Goal: Task Accomplishment & Management: Manage account settings

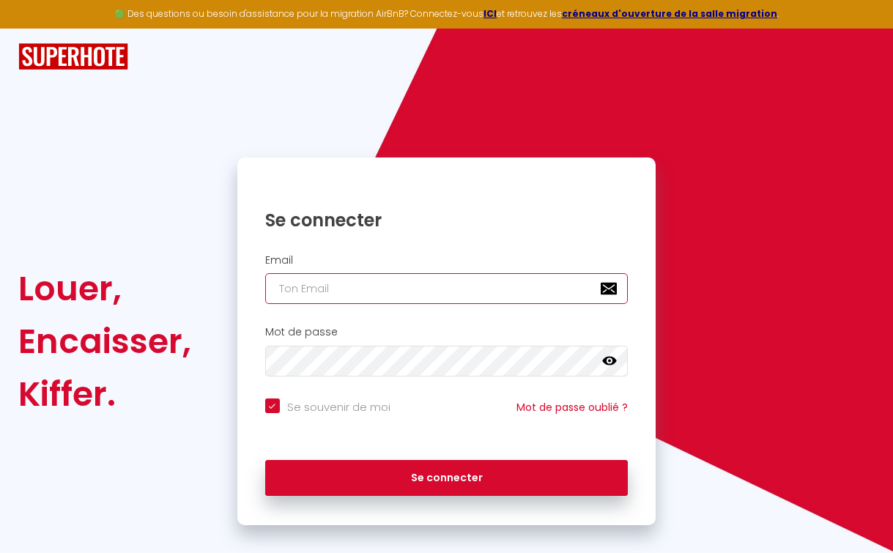
type input "[PERSON_NAME][EMAIL_ADDRESS][DOMAIN_NAME]"
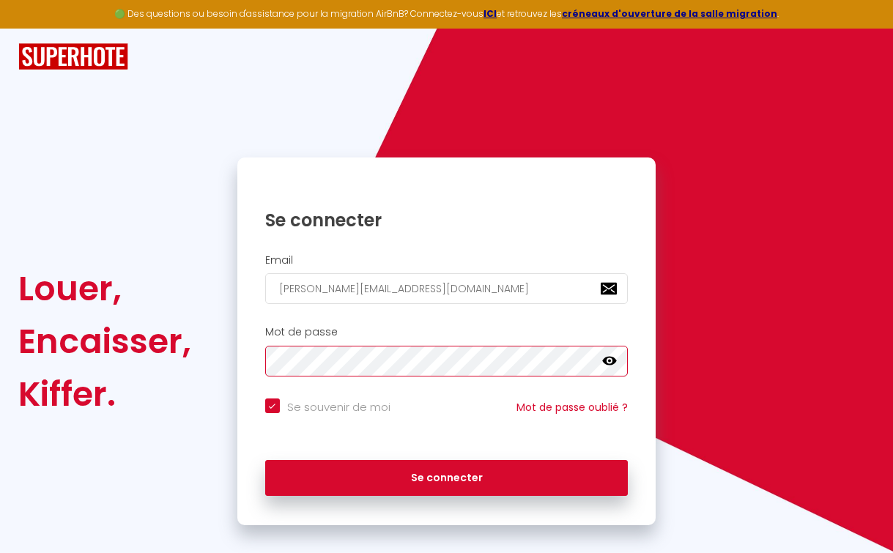
click at [446, 476] on button "Se connecter" at bounding box center [446, 478] width 363 height 37
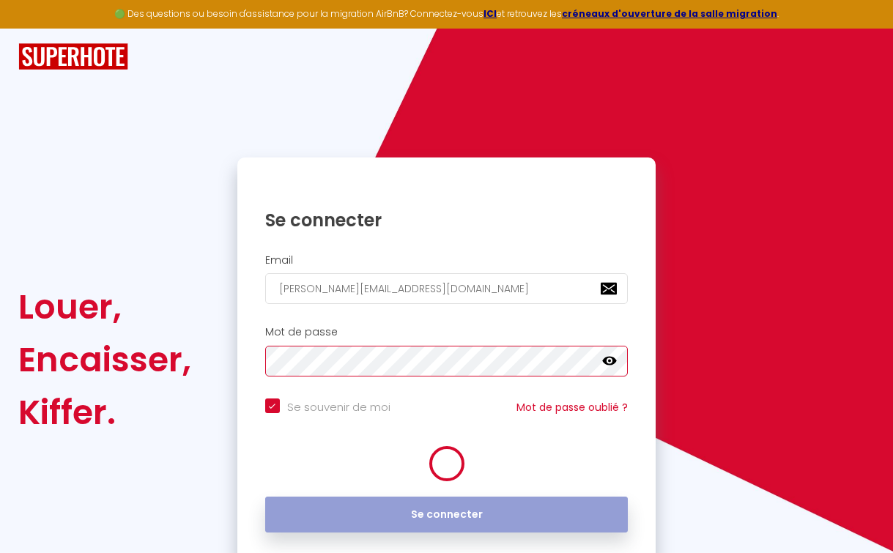
checkbox input "true"
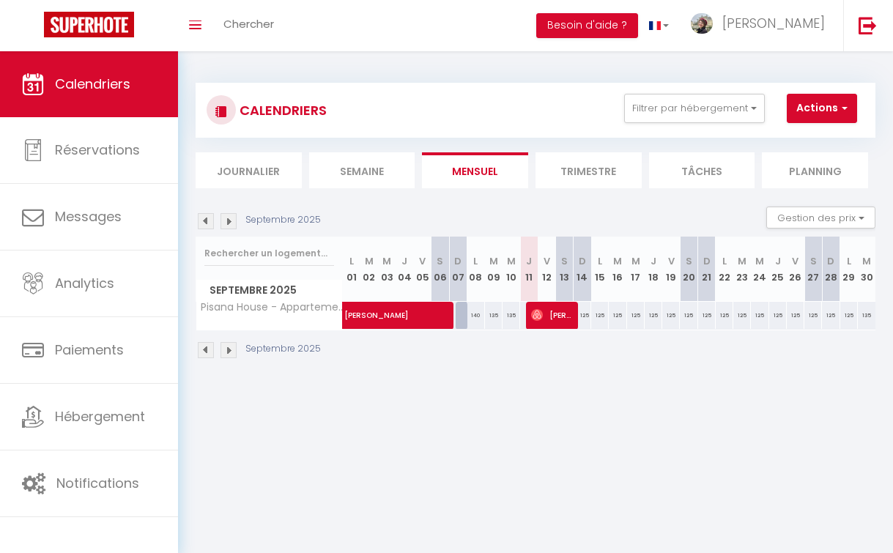
click at [586, 161] on li "Trimestre" at bounding box center [589, 170] width 106 height 36
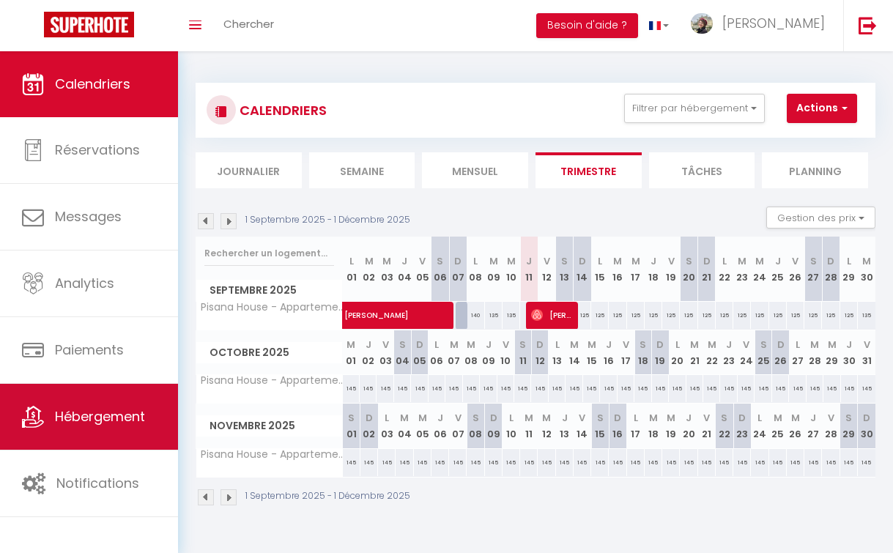
click at [104, 423] on span "Hébergement" at bounding box center [100, 416] width 90 height 18
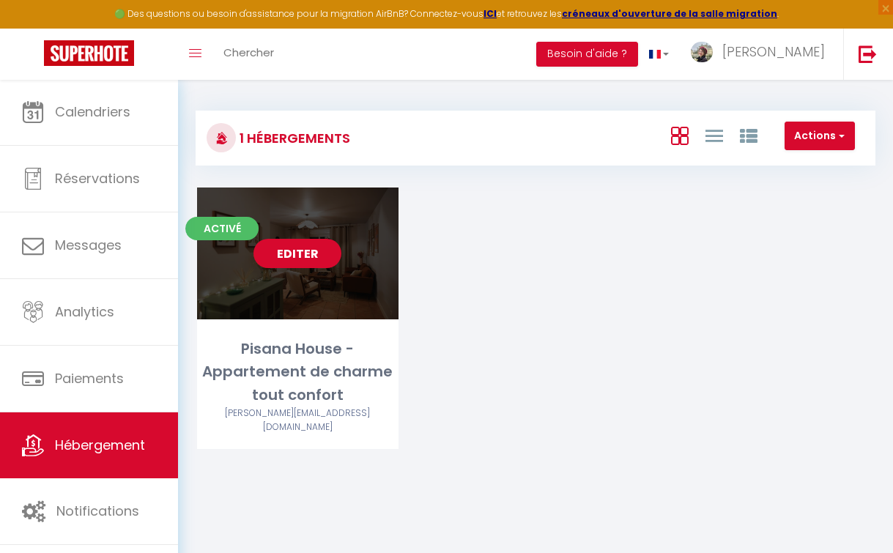
click at [290, 260] on link "Editer" at bounding box center [298, 253] width 88 height 29
select select "3"
select select "2"
select select "1"
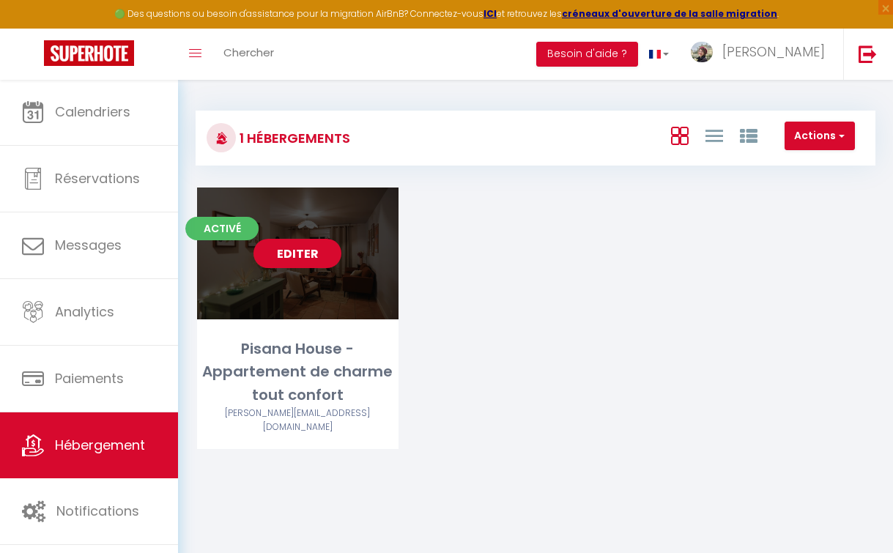
select select
select select "28"
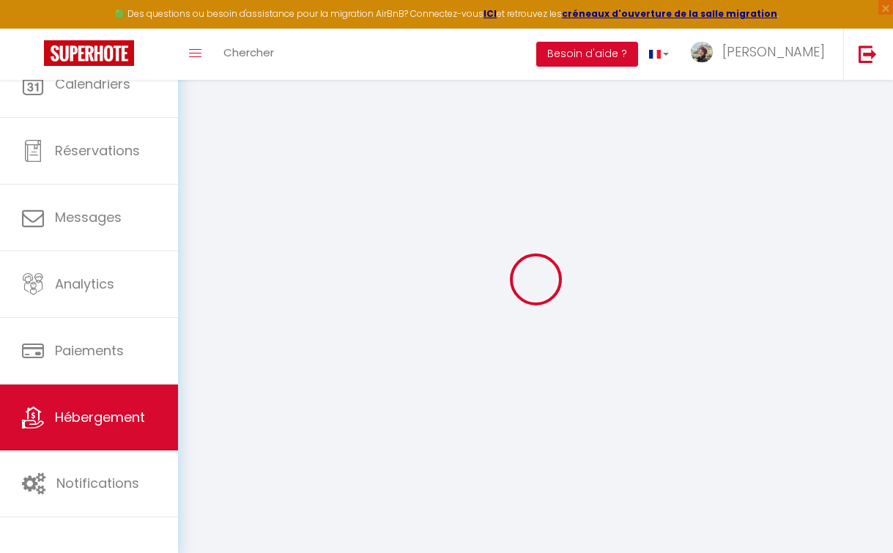
select select
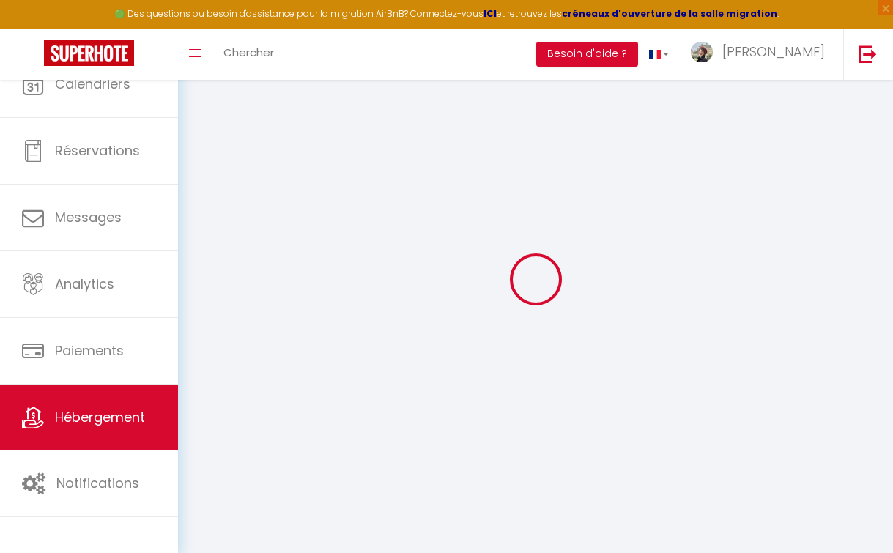
select select
checkbox input "false"
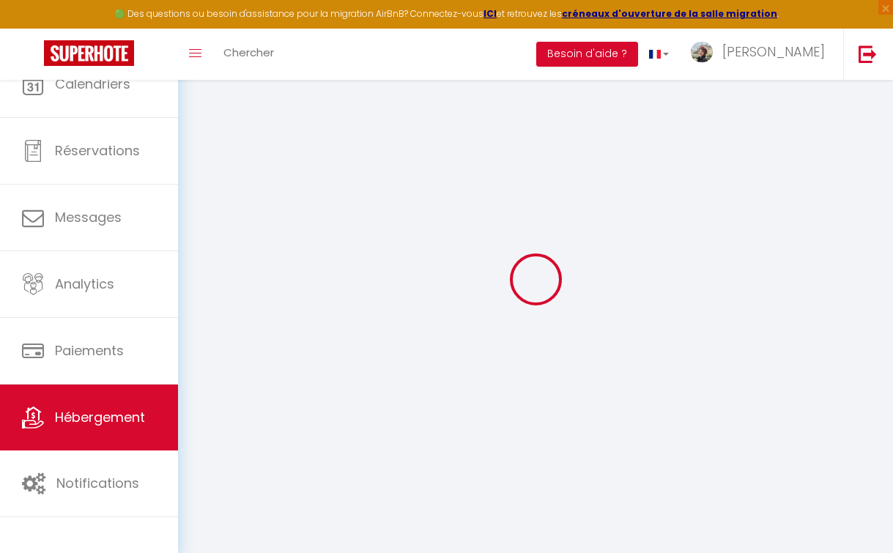
select select
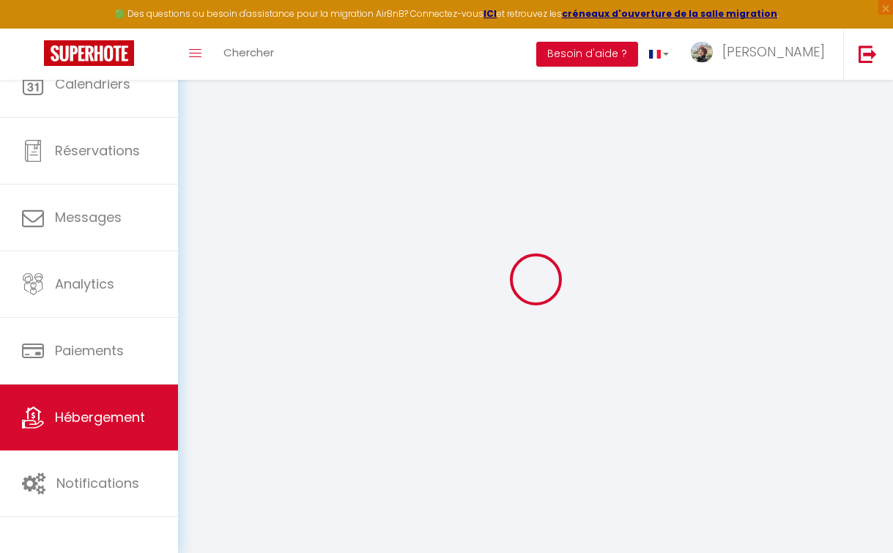
select select
checkbox input "false"
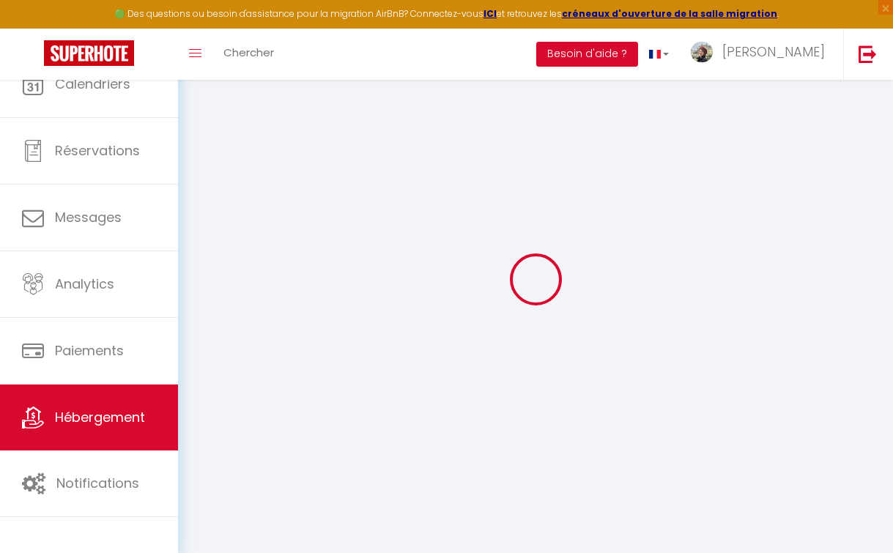
checkbox input "false"
select select
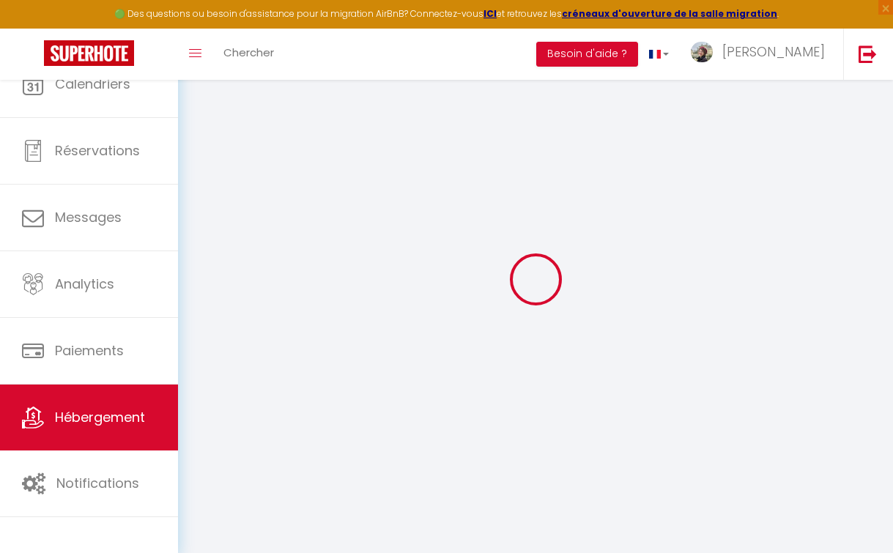
select select
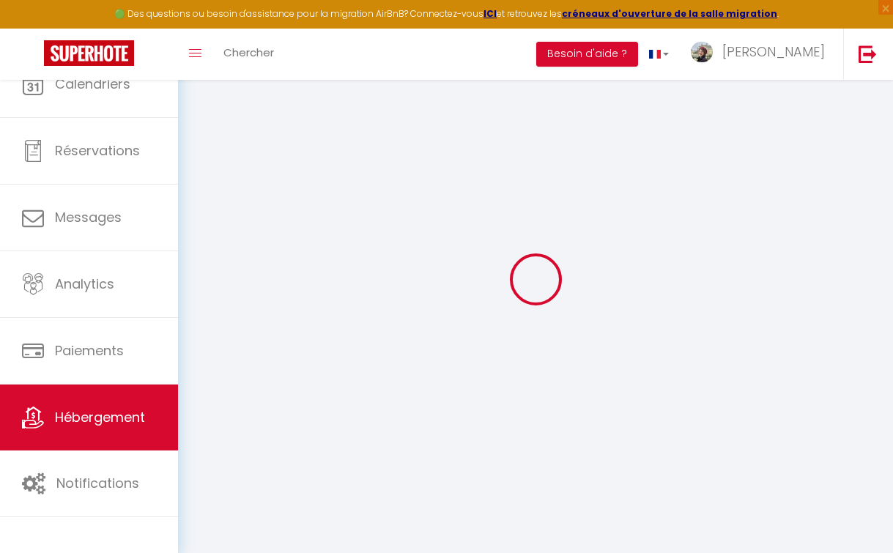
checkbox input "false"
select select
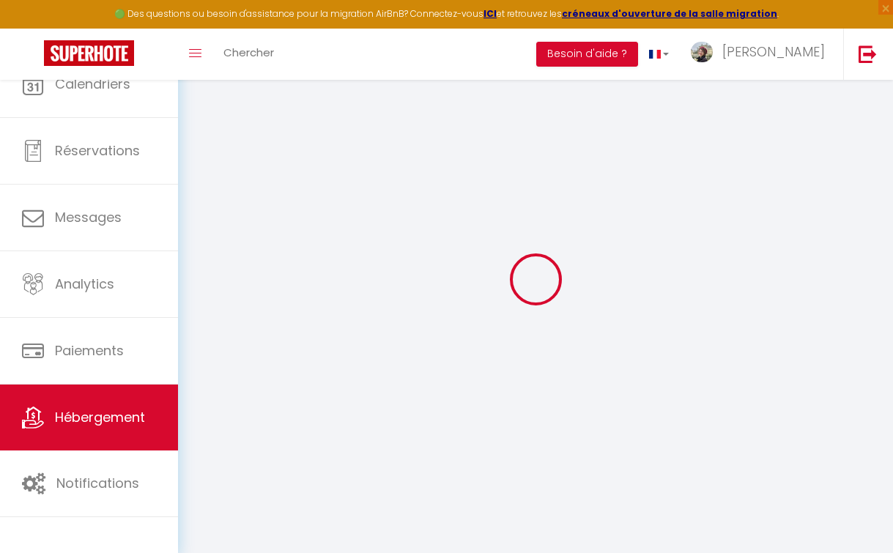
select select
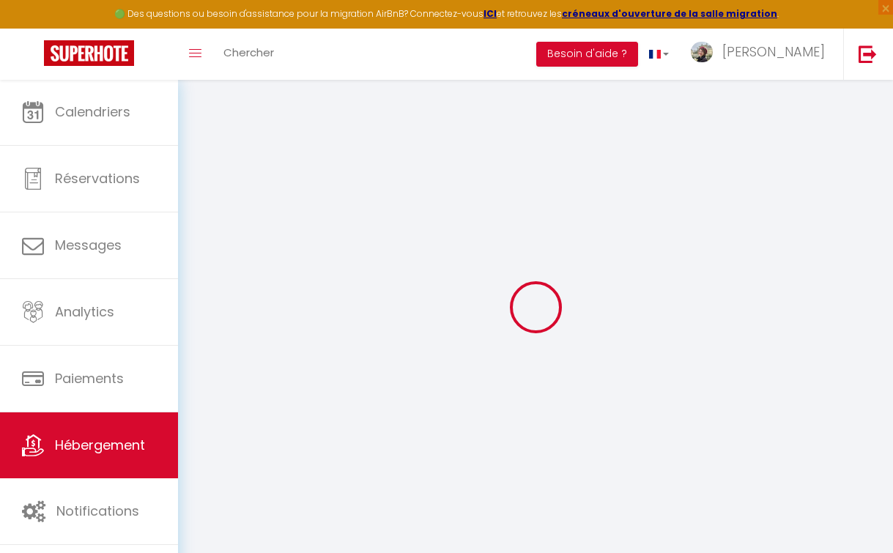
select select
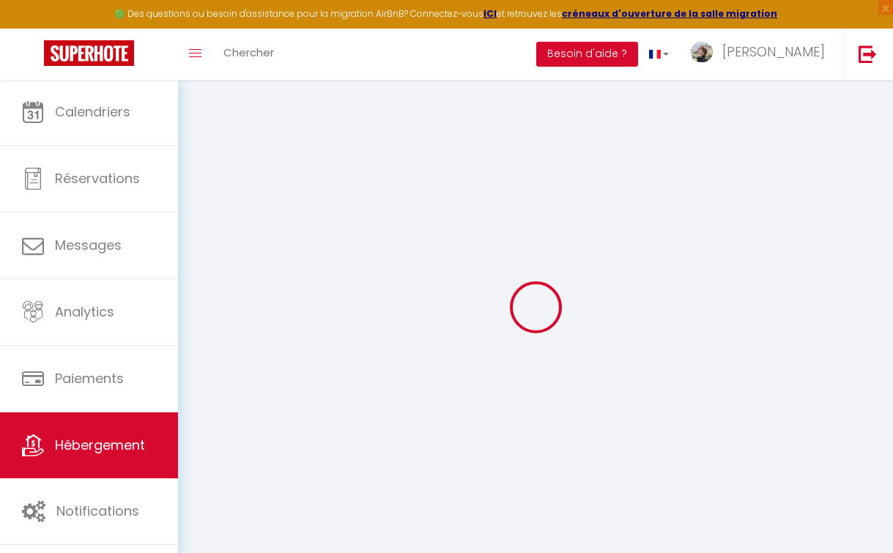
select select
checkbox input "false"
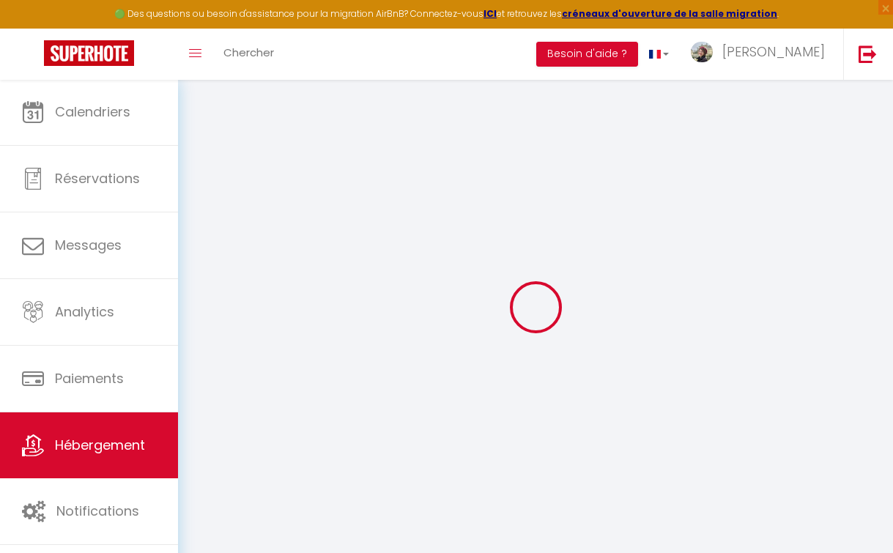
select select
type input "Pisana House - Appartement de charme tout confort"
type input "[PERSON_NAME]"
type input "74100"
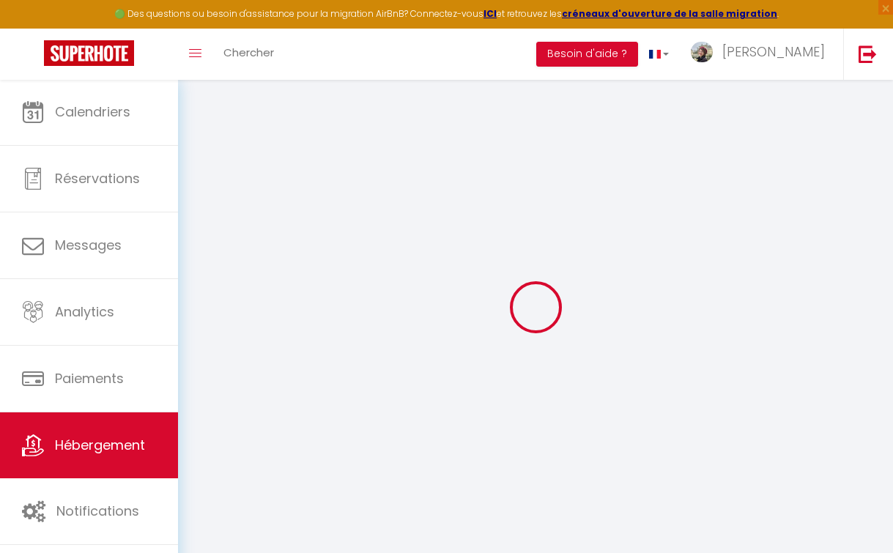
type input "Annemasse"
select select "4"
select select "2"
type input "145"
type input "15"
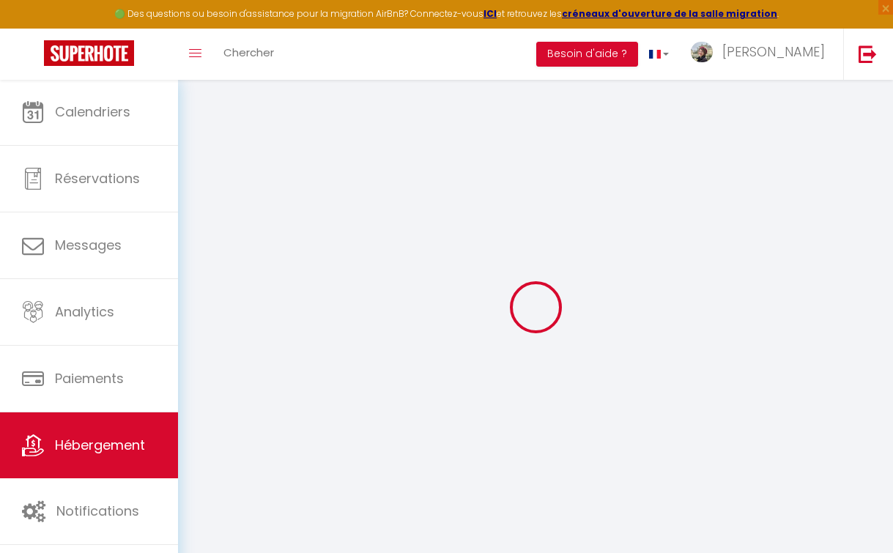
type input "1.00"
type input "300"
select select
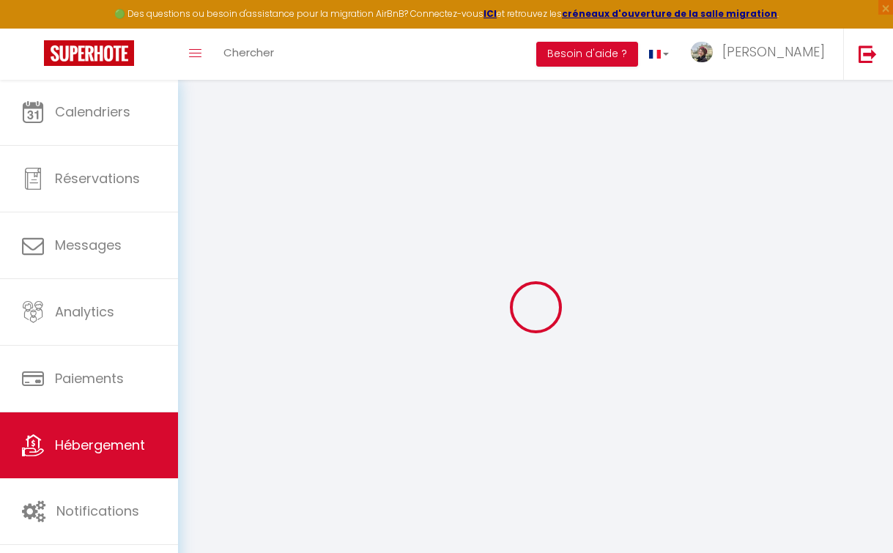
select select
type input "[STREET_ADDRESS]"
type input "74100"
type input "Annemasse"
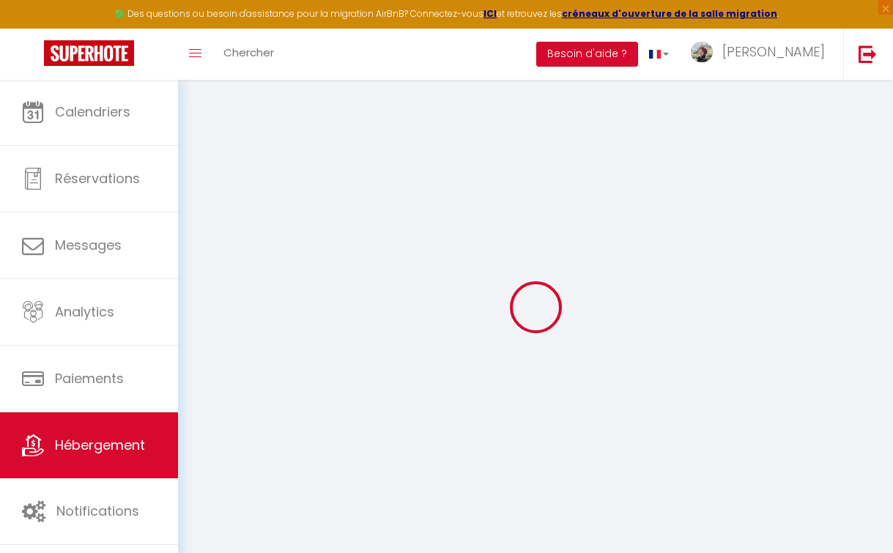
type input "[PERSON_NAME][EMAIL_ADDRESS][DOMAIN_NAME]"
select select "11365"
checkbox input "false"
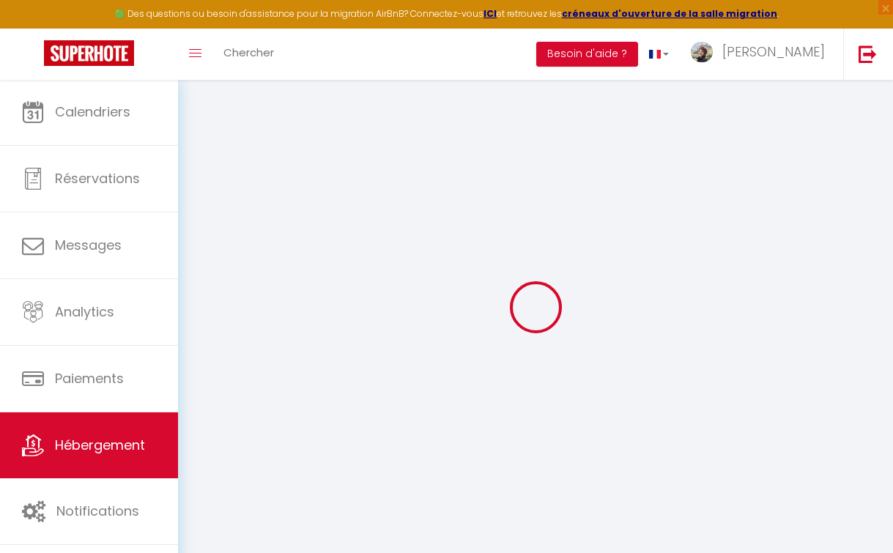
checkbox input "false"
select select
type input "0.1"
type input "0"
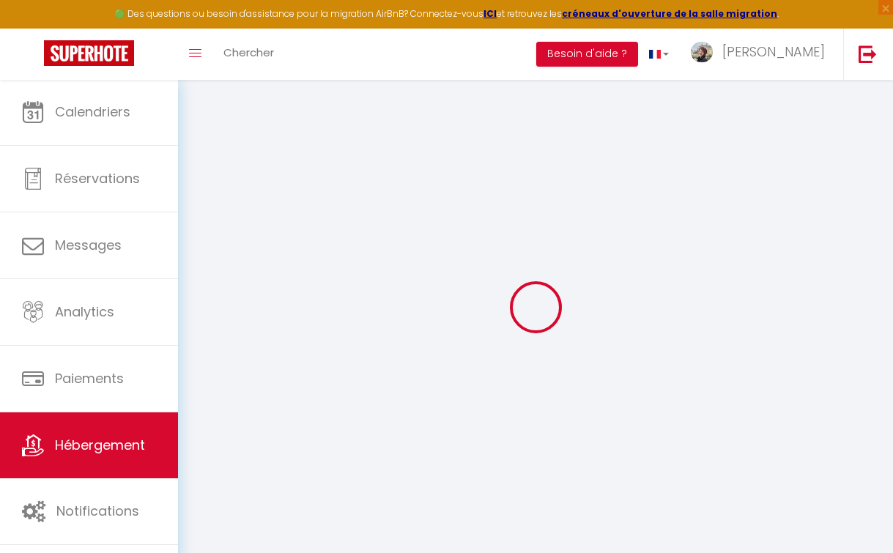
type input "0"
checkbox input "false"
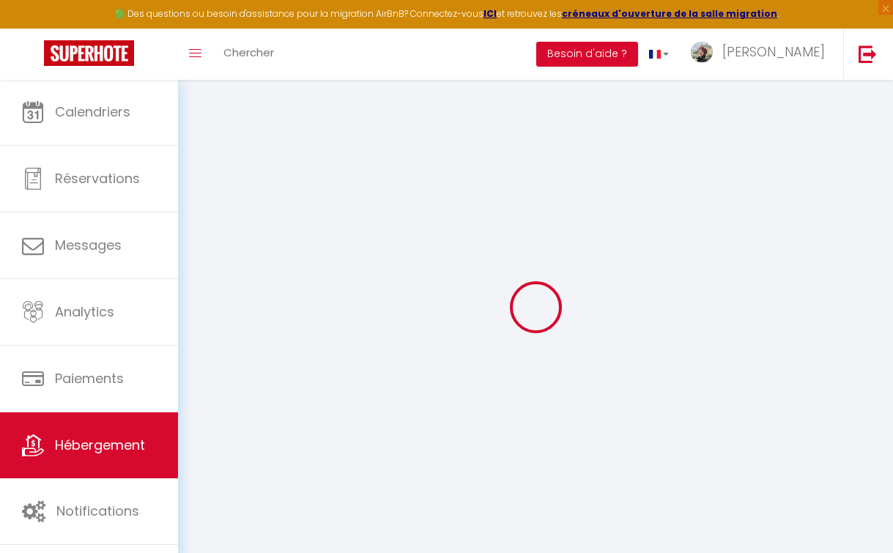
checkbox input "false"
select select "16:00"
select select
select select "10:00"
select select "15"
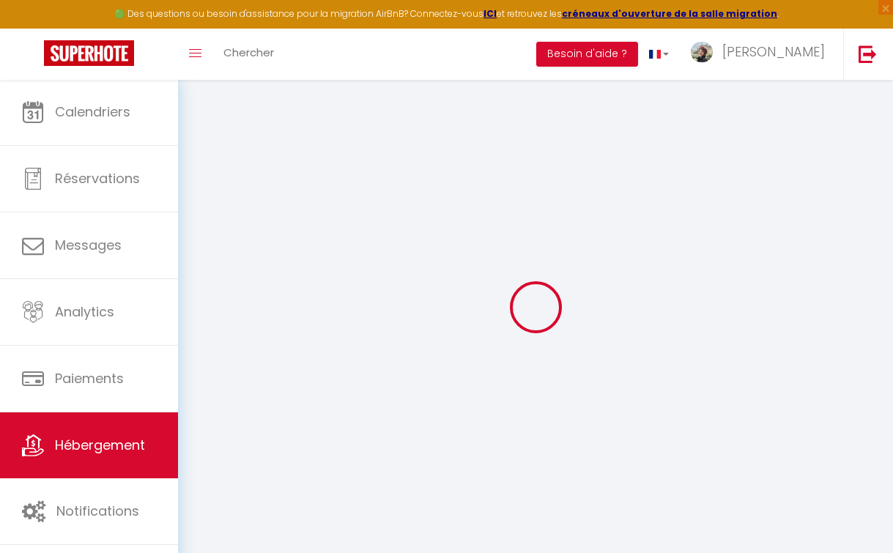
select select "15"
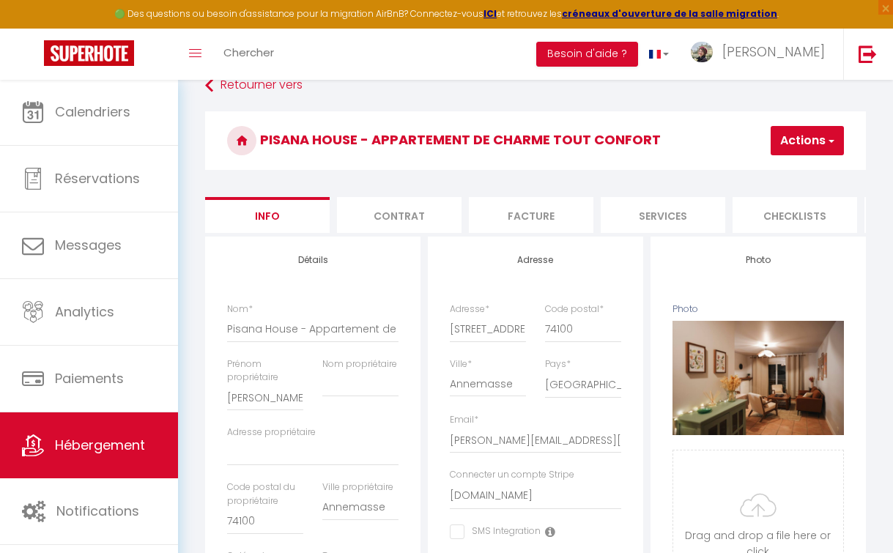
scroll to position [29, 0]
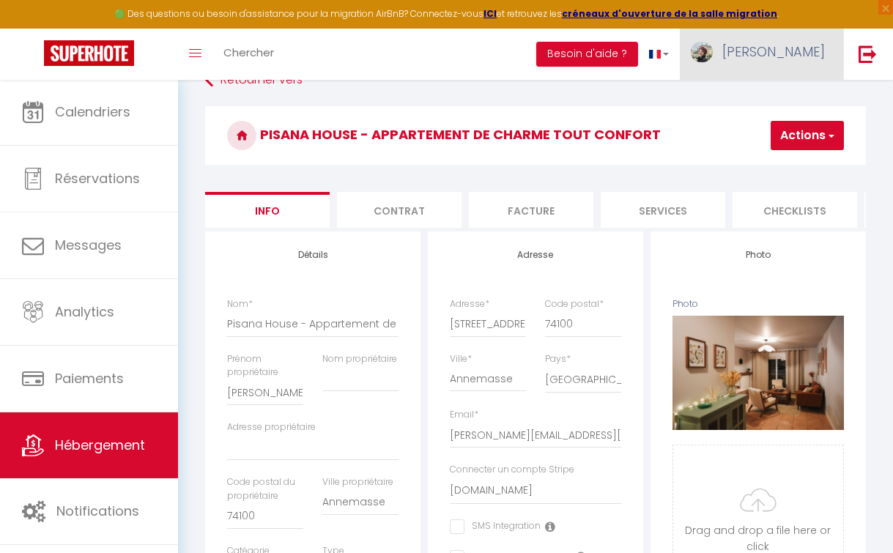
click at [794, 67] on link "[PERSON_NAME]" at bounding box center [761, 54] width 163 height 51
click at [790, 109] on link "Paramètres" at bounding box center [785, 101] width 108 height 25
select select "28"
select select "fr"
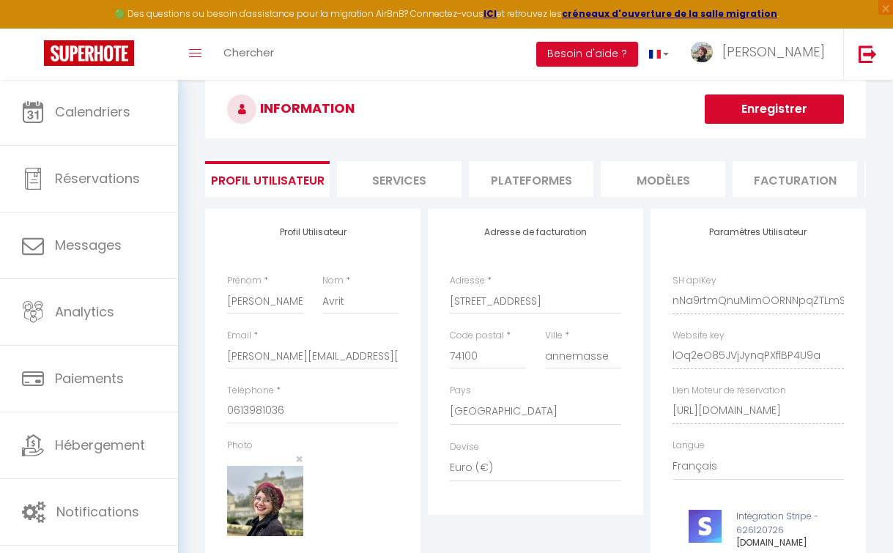
click at [518, 188] on li "Plateformes" at bounding box center [531, 179] width 125 height 36
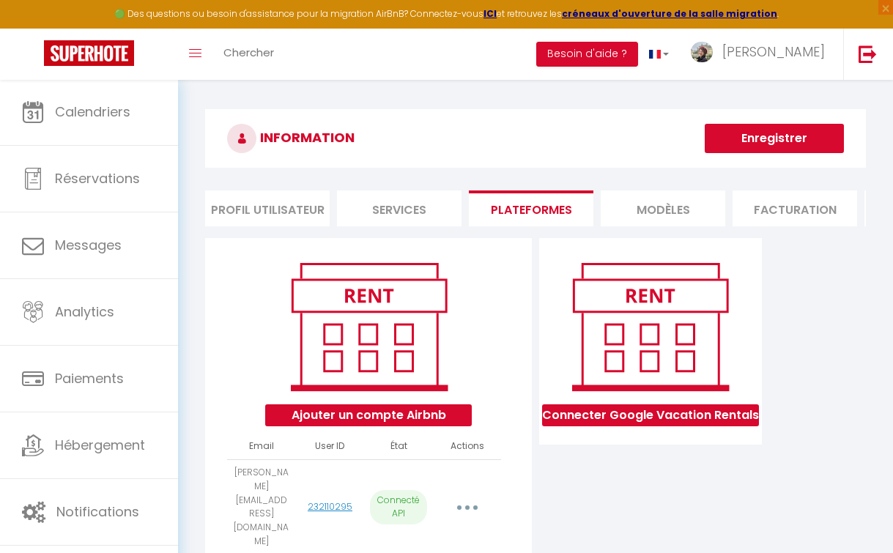
click at [653, 211] on li "MODÈLES" at bounding box center [663, 209] width 125 height 36
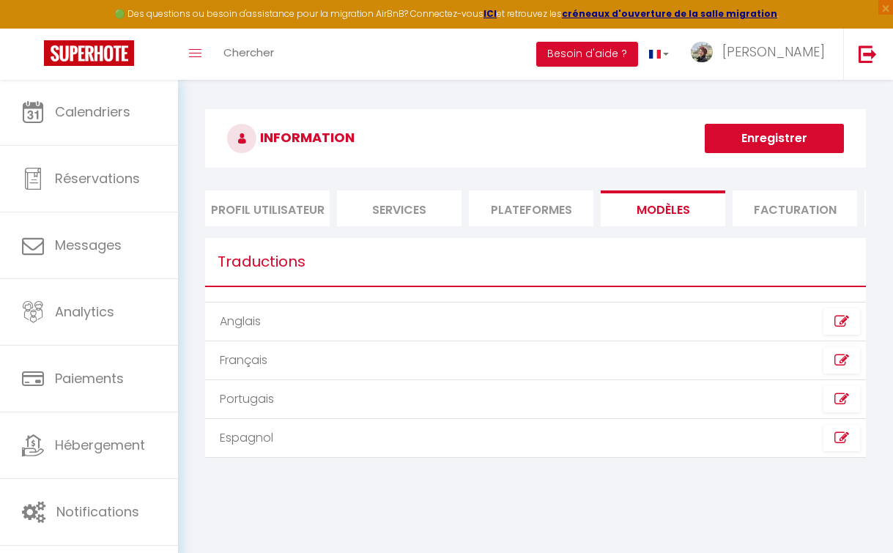
click at [773, 218] on li "Facturation" at bounding box center [795, 209] width 125 height 36
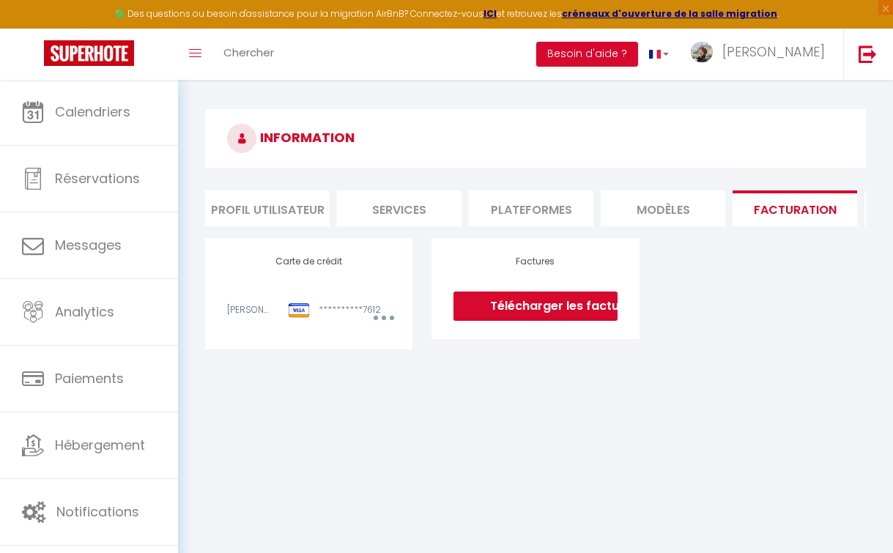
click at [665, 216] on li "MODÈLES" at bounding box center [663, 209] width 125 height 36
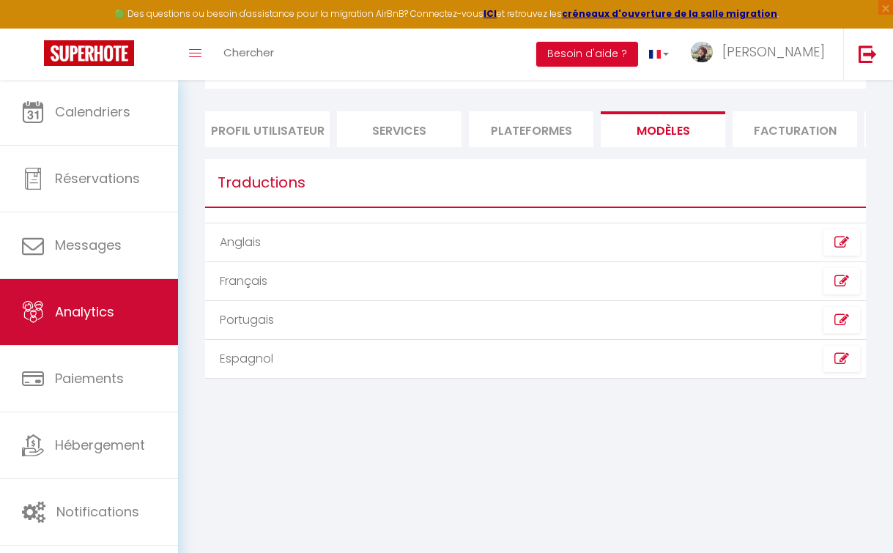
scroll to position [79, 0]
click at [86, 320] on span "Analytics" at bounding box center [84, 312] width 59 height 18
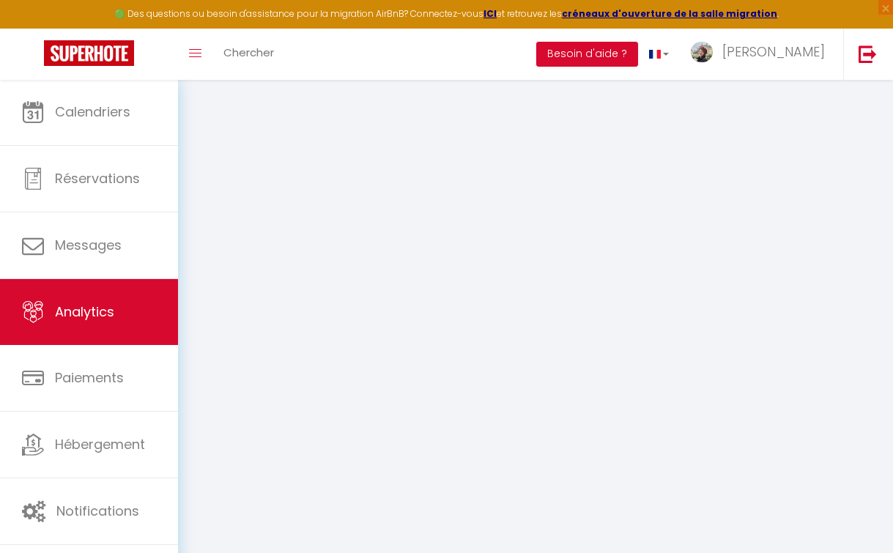
select select "2025"
select select "9"
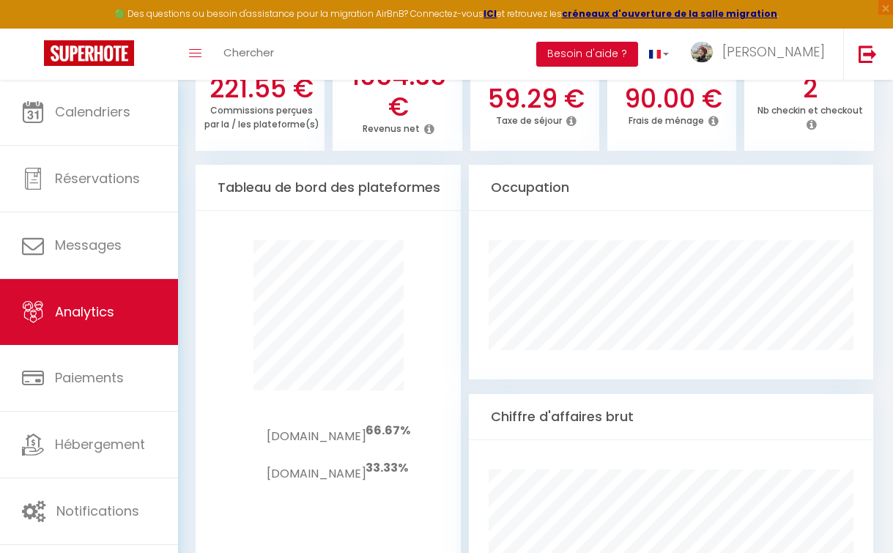
scroll to position [701, 0]
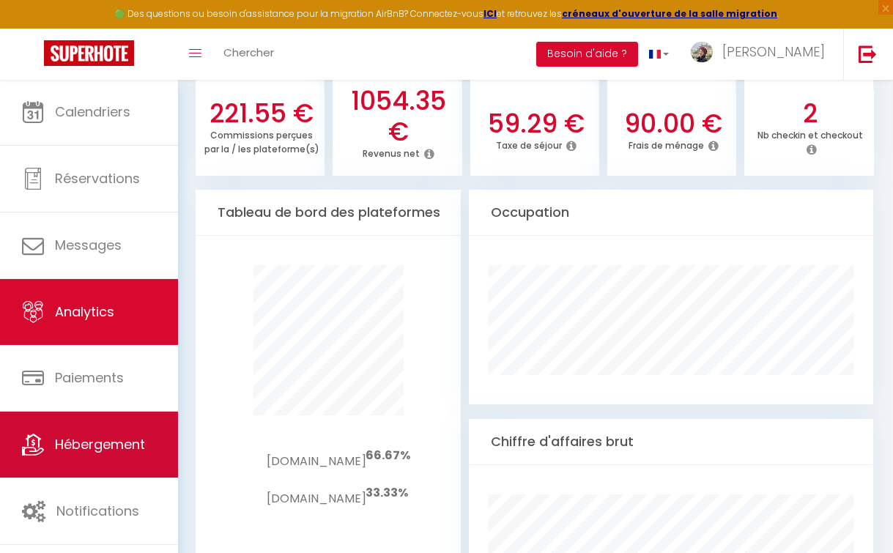
click at [111, 441] on span "Hébergement" at bounding box center [100, 444] width 90 height 18
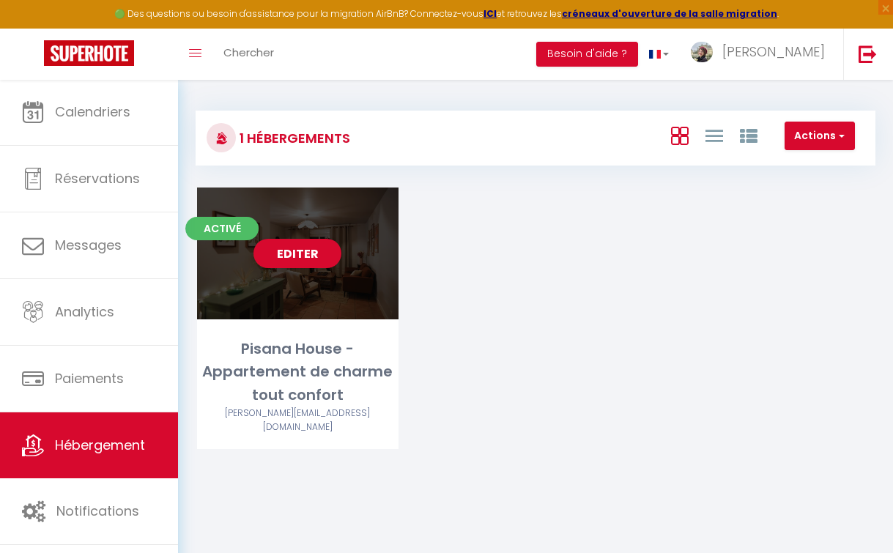
click at [289, 300] on div "Editer" at bounding box center [298, 254] width 202 height 132
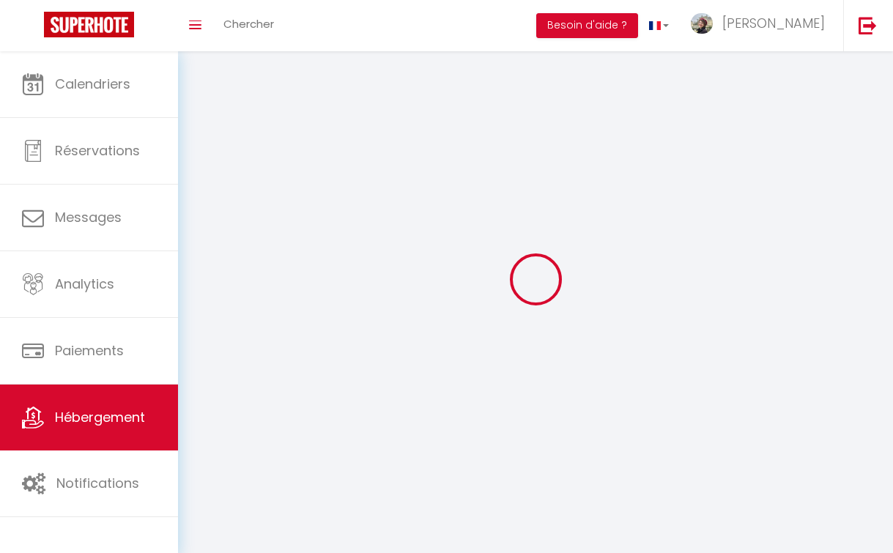
select select "1"
select select
select select "28"
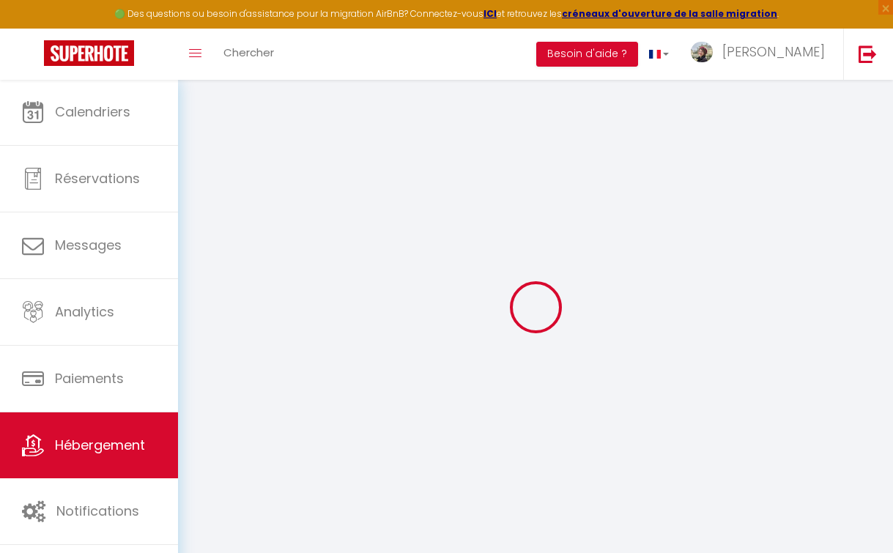
select select
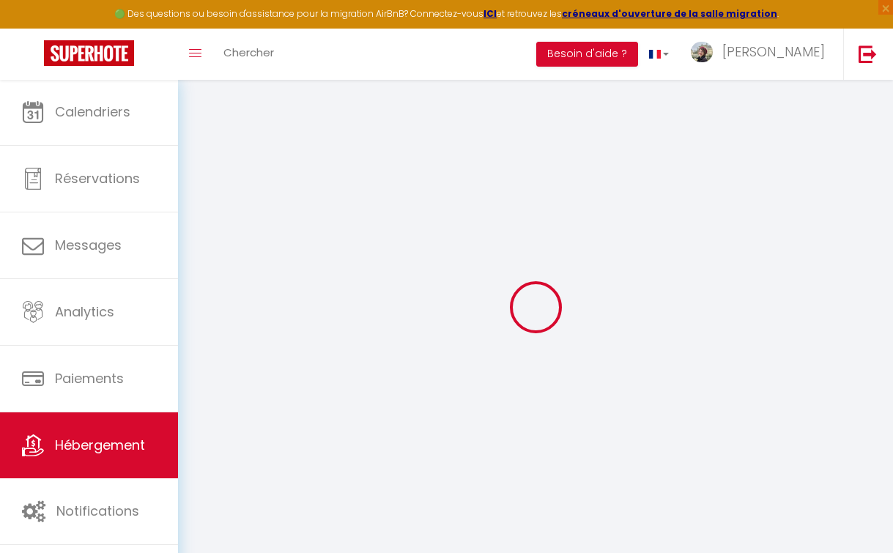
select select
checkbox input "false"
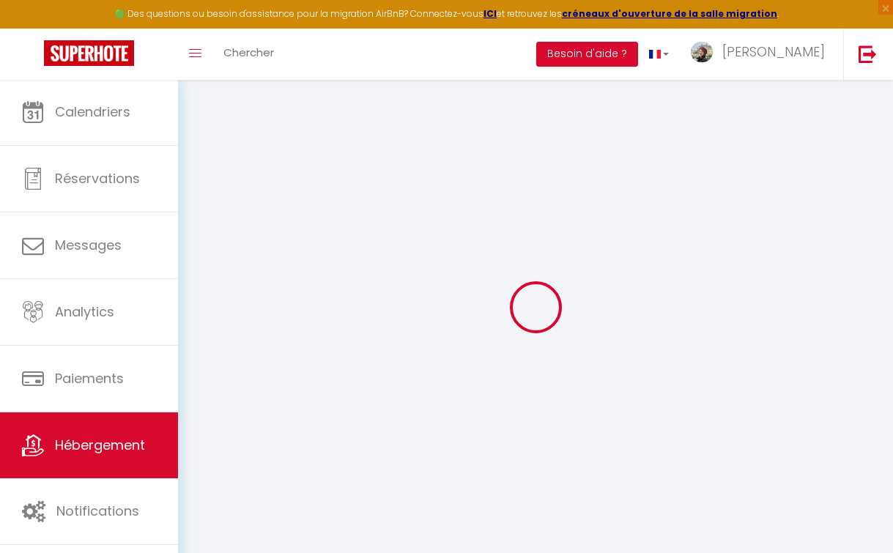
select select
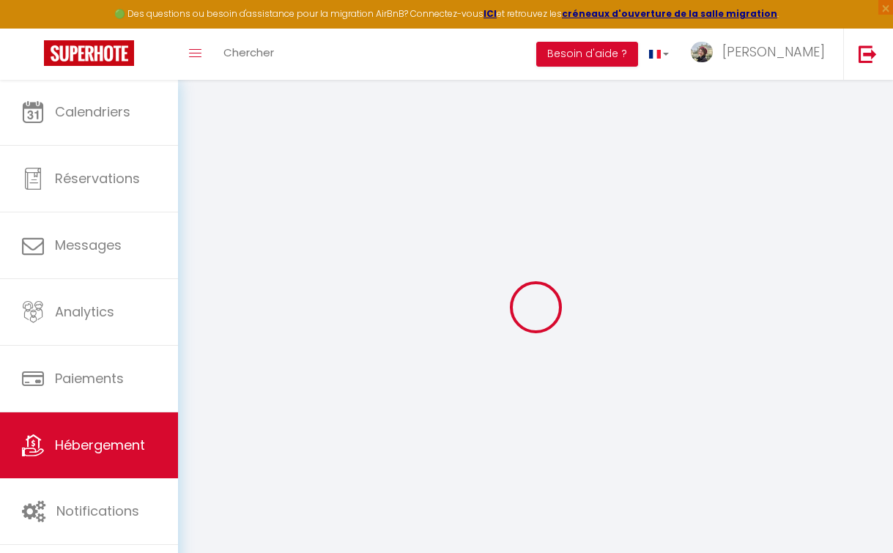
select select
checkbox input "false"
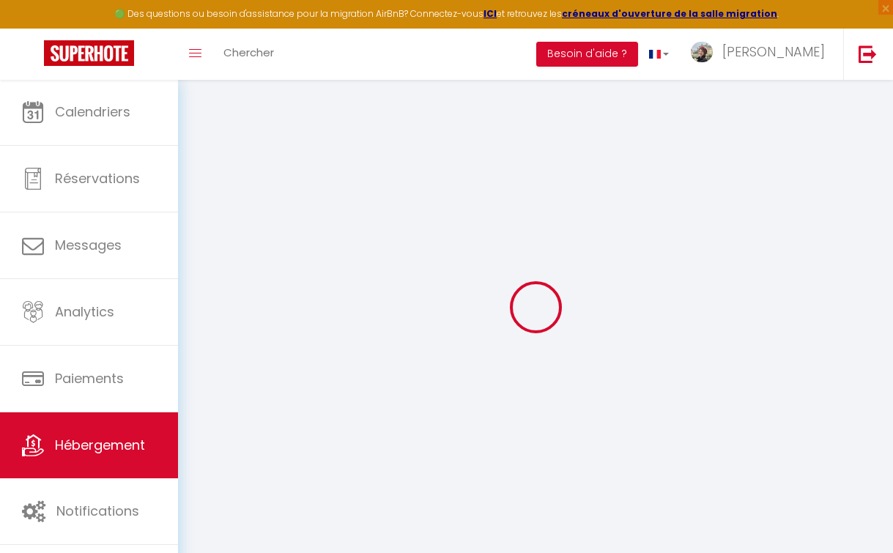
checkbox input "false"
select select
type input "Pisana House - Appartement de charme tout confort"
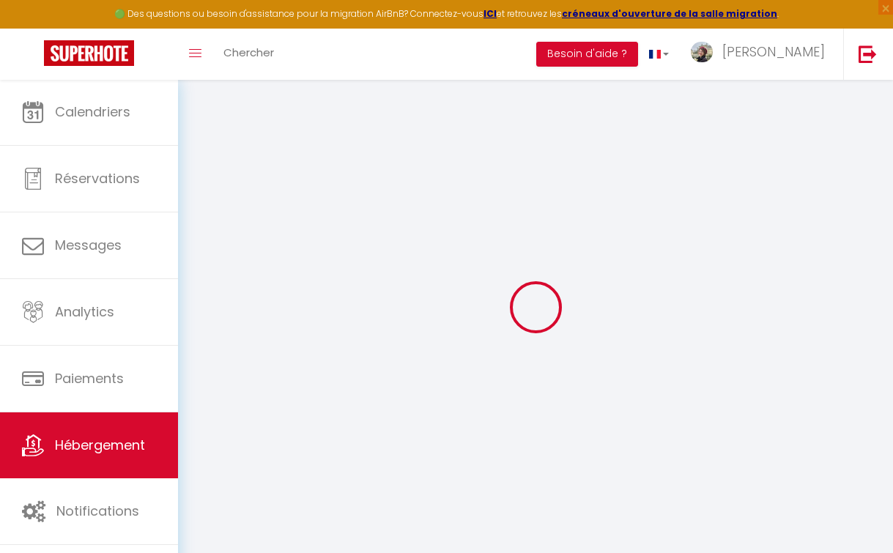
type input "[PERSON_NAME]"
type input "74100"
type input "Annemasse"
select select "4"
select select "2"
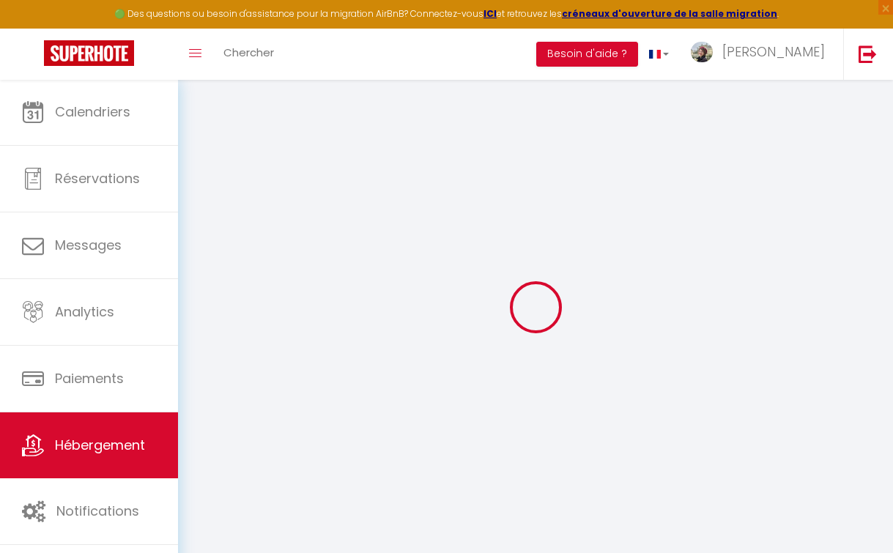
type input "145"
type input "15"
type input "1.00"
type input "300"
select select
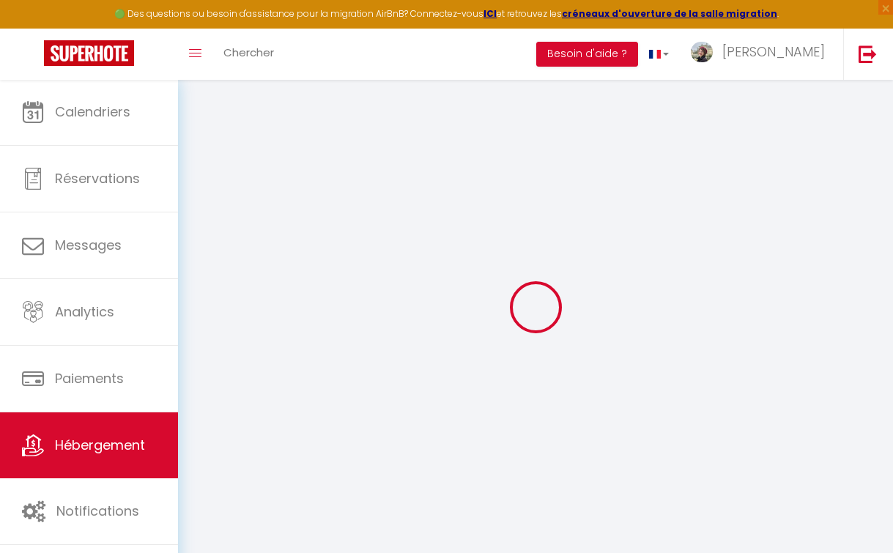
select select
type input "[STREET_ADDRESS]"
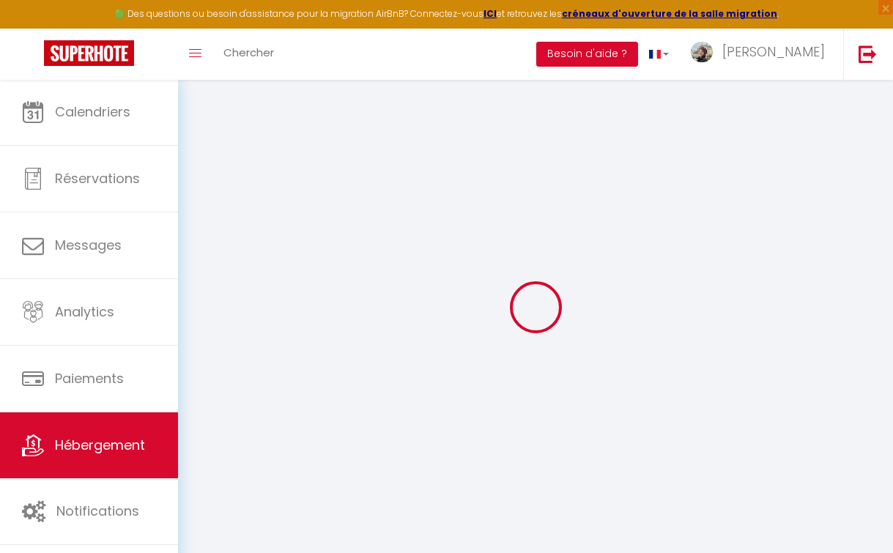
type input "74100"
type input "Annemasse"
type input "[PERSON_NAME][EMAIL_ADDRESS][DOMAIN_NAME]"
select select "11365"
checkbox input "false"
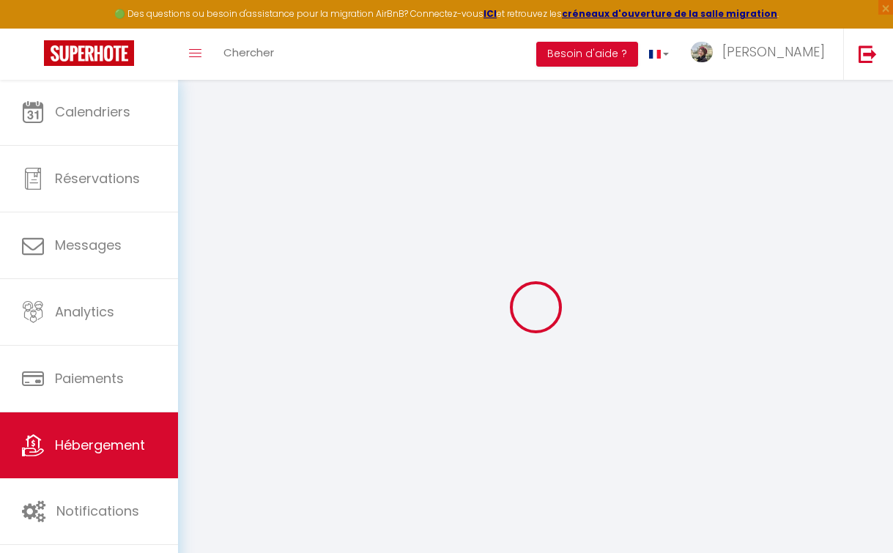
checkbox input "false"
select select
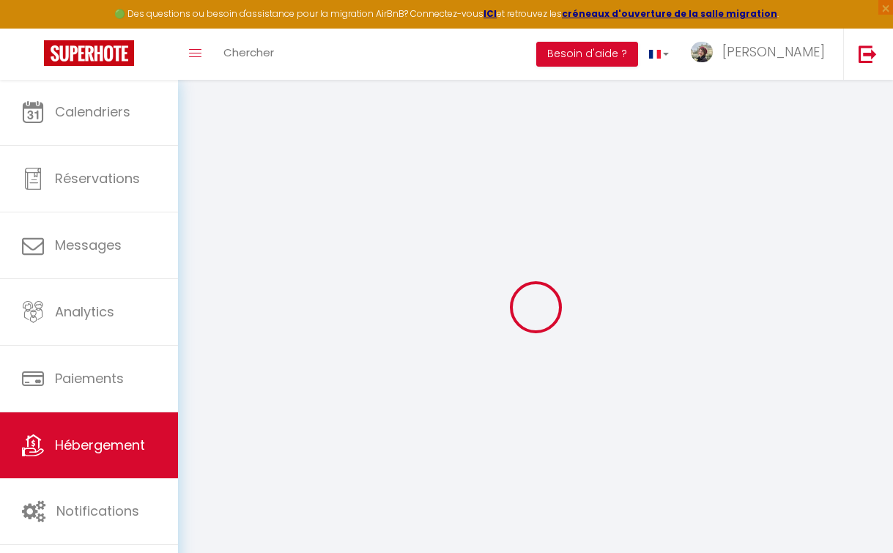
type input "0.1"
type input "0"
select select "+ 18 %"
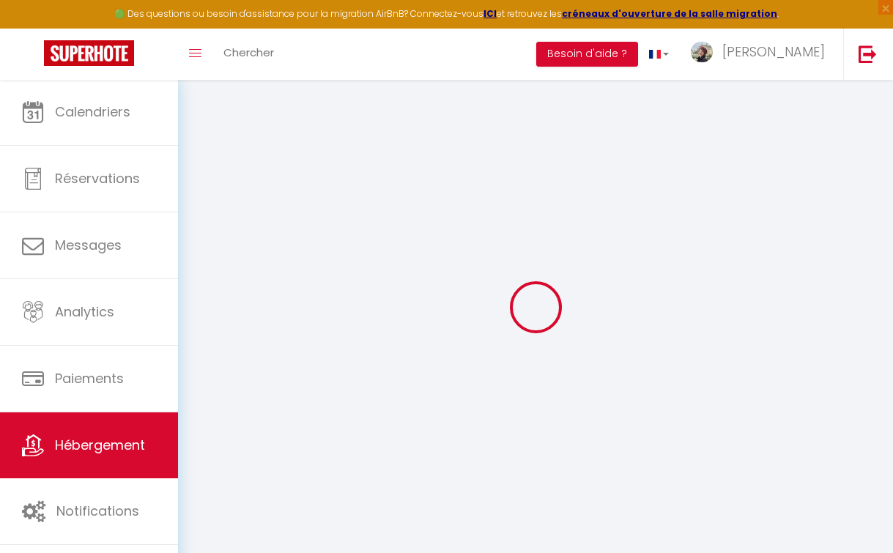
select select "+ 8 %"
select select "+ 16 %"
checkbox input "false"
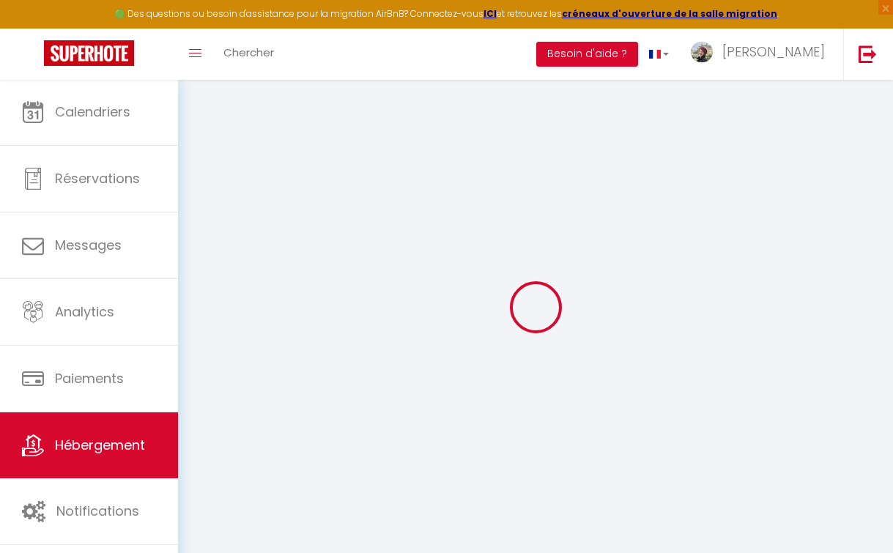
checkbox input "false"
select select "16:00"
select select
select select "10:00"
select select "15"
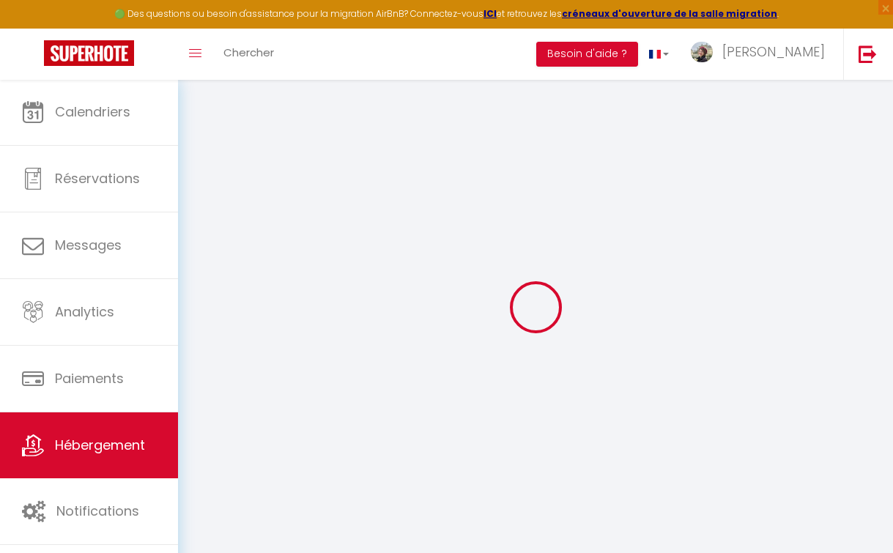
select select "15"
select select "180"
select select "EUR"
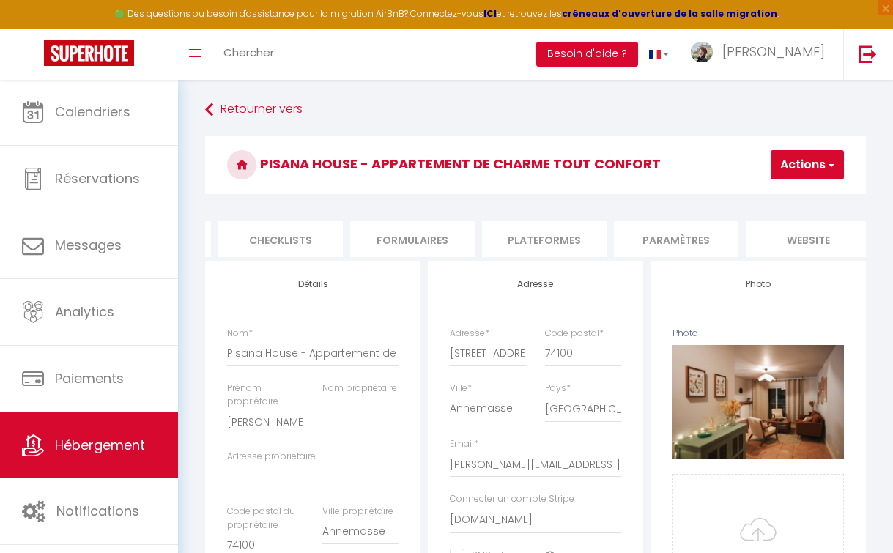
scroll to position [0, 576]
click at [487, 231] on li "Plateformes" at bounding box center [483, 239] width 125 height 36
select select
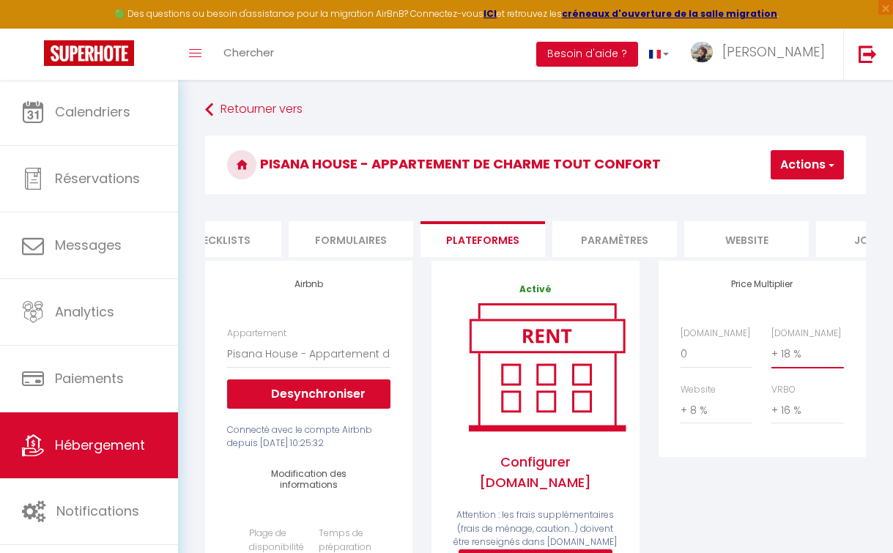
click at [789, 354] on select "0 + 1 % + 2 % + 3 % + 4 % + 5 % + 6 % + 7 % + 8 % + 9 %" at bounding box center [808, 354] width 72 height 28
select select "+ 20 %"
select select
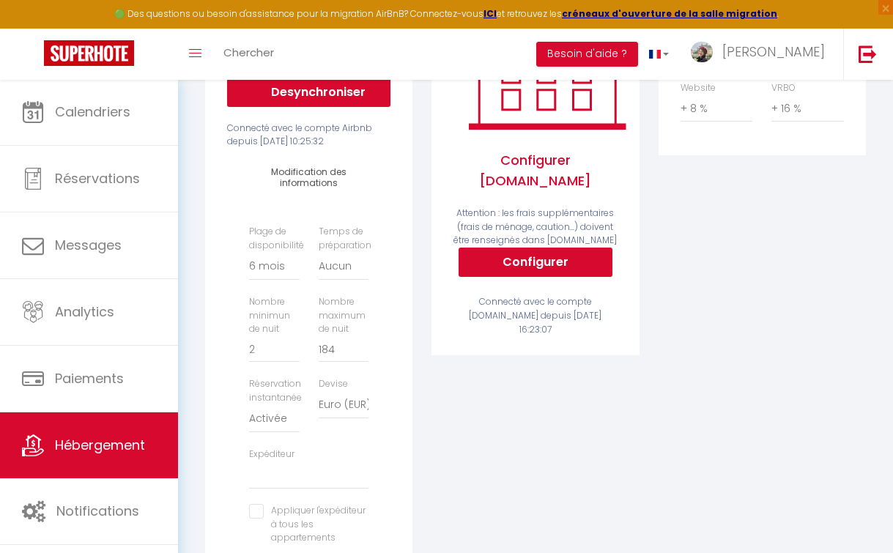
scroll to position [308, 0]
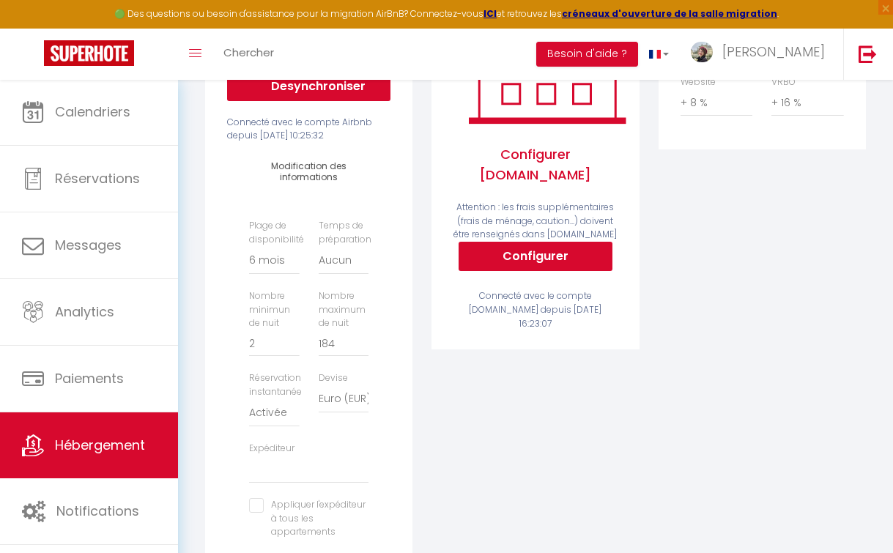
click at [695, 493] on div "Price Multiplier [DOMAIN_NAME] 0 + 1 % + 2 % + 3 % + 4 % + 5 % + 6 % + 7 %" at bounding box center [762, 291] width 226 height 676
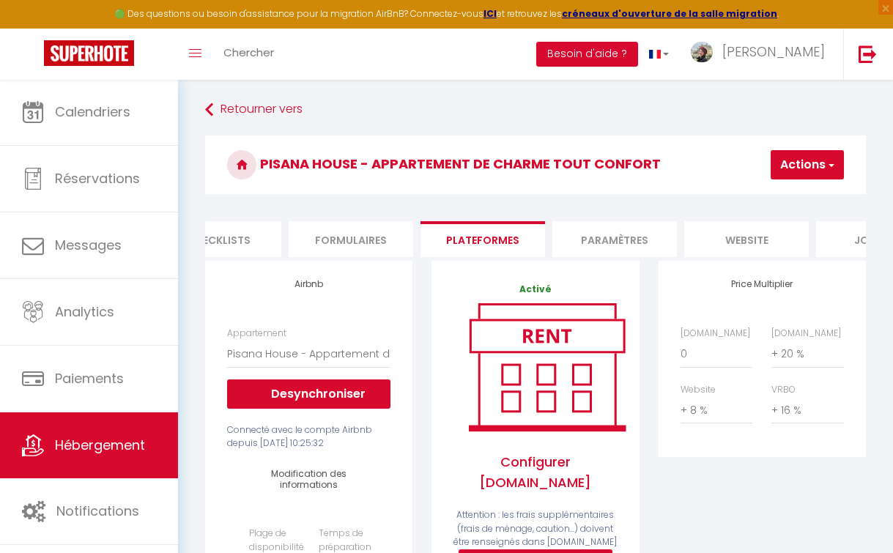
scroll to position [0, 0]
click at [731, 239] on li "website" at bounding box center [746, 239] width 125 height 36
